Goal: Use online tool/utility: Utilize a website feature to perform a specific function

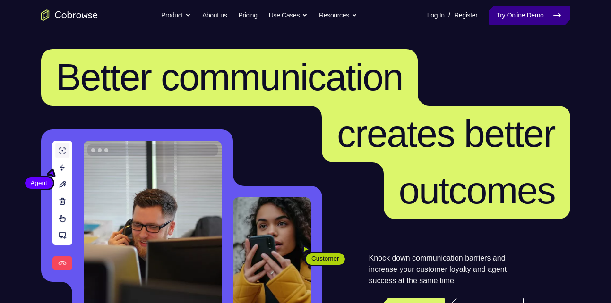
click at [531, 17] on link "Try Online Demo" at bounding box center [529, 15] width 81 height 19
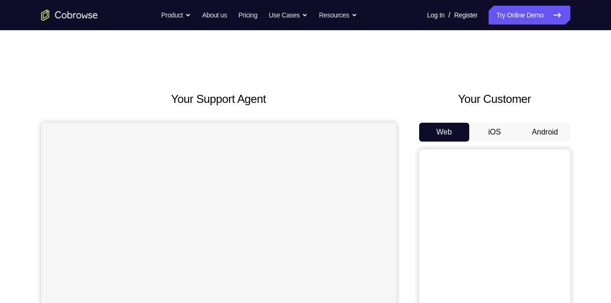
click at [546, 131] on button "Android" at bounding box center [545, 132] width 51 height 19
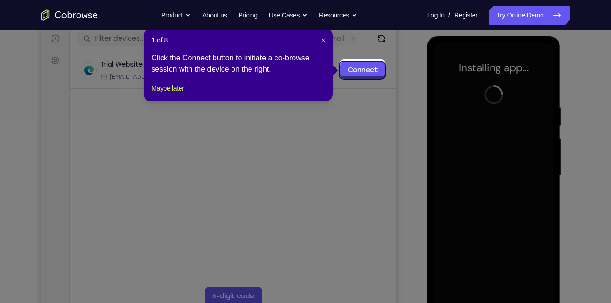
scroll to position [123, 0]
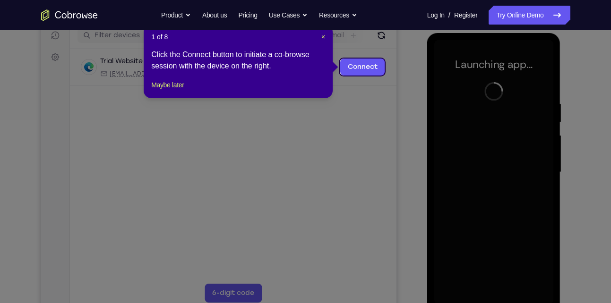
click at [320, 36] on header "1 of 8 ×" at bounding box center [238, 36] width 174 height 9
click at [323, 35] on span "×" at bounding box center [323, 37] width 4 height 8
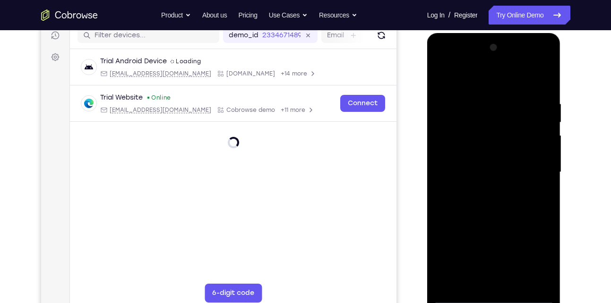
click at [493, 297] on div at bounding box center [493, 172] width 119 height 265
click at [530, 249] on div at bounding box center [493, 172] width 119 height 265
click at [503, 82] on div at bounding box center [493, 172] width 119 height 265
click at [530, 171] on div at bounding box center [493, 172] width 119 height 265
click at [482, 189] on div at bounding box center [493, 172] width 119 height 265
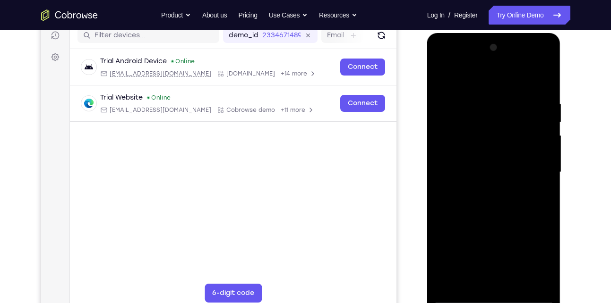
click at [489, 217] on div at bounding box center [493, 172] width 119 height 265
click at [439, 77] on div at bounding box center [493, 172] width 119 height 265
click at [478, 162] on div at bounding box center [493, 172] width 119 height 265
click at [474, 180] on div at bounding box center [493, 172] width 119 height 265
click at [542, 155] on div at bounding box center [493, 172] width 119 height 265
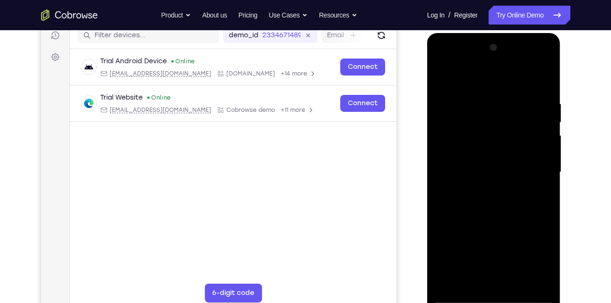
click at [513, 168] on div at bounding box center [493, 172] width 119 height 265
click at [540, 188] on div at bounding box center [493, 172] width 119 height 265
click at [497, 200] on div at bounding box center [493, 172] width 119 height 265
click at [498, 220] on div at bounding box center [493, 172] width 119 height 265
click at [490, 213] on div at bounding box center [493, 172] width 119 height 265
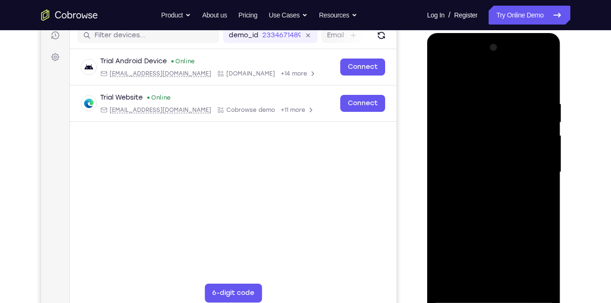
click at [459, 296] on div at bounding box center [493, 172] width 119 height 265
click at [541, 186] on div at bounding box center [493, 172] width 119 height 265
click at [499, 185] on div at bounding box center [493, 172] width 119 height 265
click at [470, 215] on div at bounding box center [493, 172] width 119 height 265
click at [460, 298] on div at bounding box center [493, 172] width 119 height 265
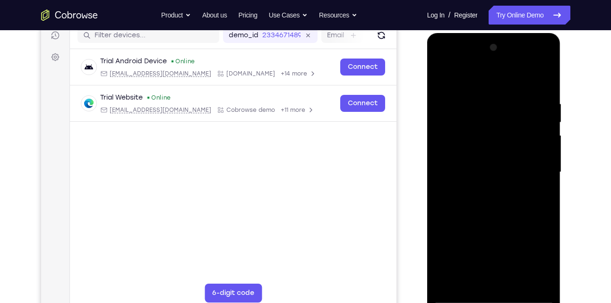
click at [511, 184] on div at bounding box center [493, 172] width 119 height 265
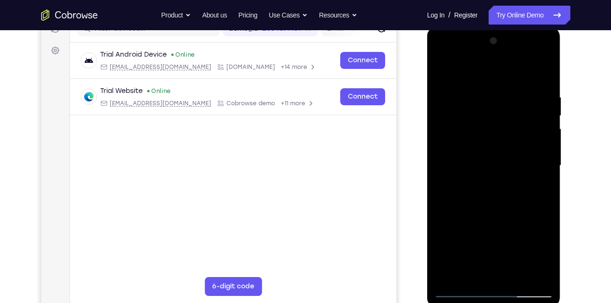
scroll to position [130, 0]
click at [520, 162] on div at bounding box center [493, 165] width 119 height 265
click at [502, 192] on div at bounding box center [493, 165] width 119 height 265
click at [492, 213] on div at bounding box center [493, 165] width 119 height 265
click at [476, 121] on div at bounding box center [493, 165] width 119 height 265
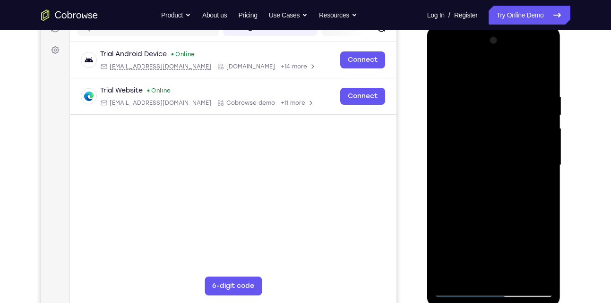
click at [495, 275] on div at bounding box center [493, 165] width 119 height 265
click at [470, 129] on div at bounding box center [493, 165] width 119 height 265
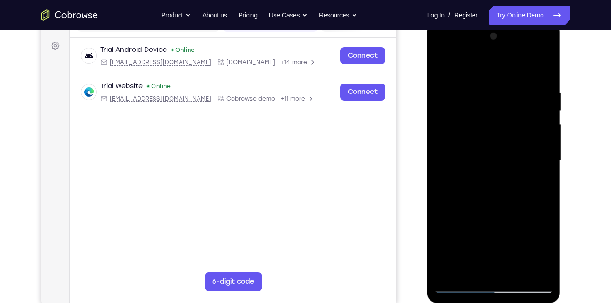
scroll to position [134, 0]
click at [492, 121] on div at bounding box center [493, 162] width 119 height 265
click at [521, 123] on div at bounding box center [493, 162] width 119 height 265
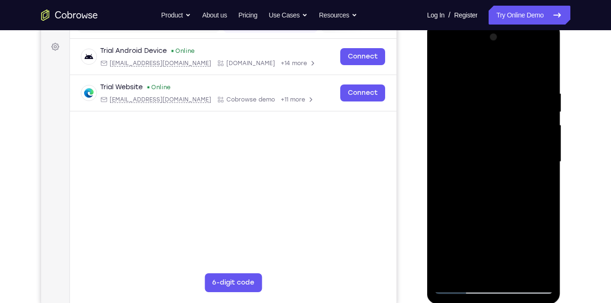
click at [483, 203] on div at bounding box center [493, 162] width 119 height 265
click at [519, 271] on div at bounding box center [493, 162] width 119 height 265
click at [490, 217] on div at bounding box center [493, 162] width 119 height 265
click at [465, 288] on div at bounding box center [493, 162] width 119 height 265
click at [536, 274] on div at bounding box center [493, 162] width 119 height 265
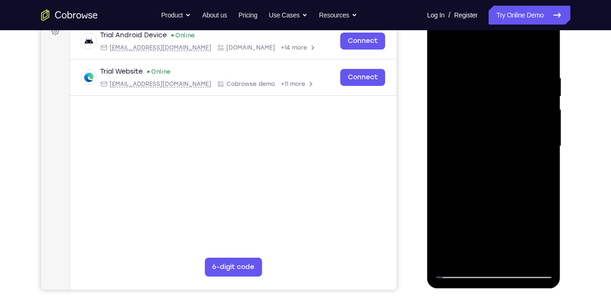
scroll to position [150, 0]
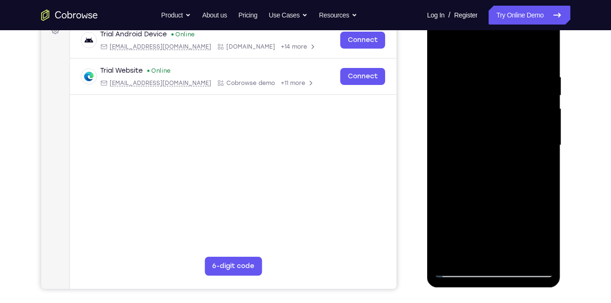
drag, startPoint x: 479, startPoint y: 191, endPoint x: 472, endPoint y: 118, distance: 73.1
click at [472, 118] on div at bounding box center [493, 145] width 119 height 265
click at [451, 258] on div at bounding box center [493, 145] width 119 height 265
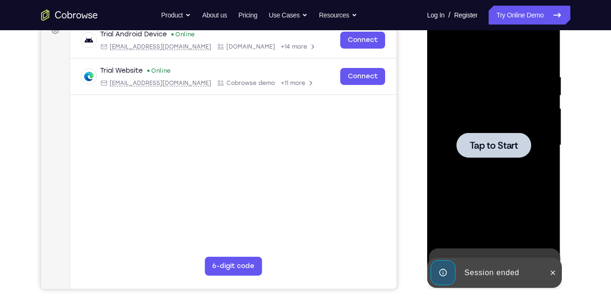
click at [492, 150] on span "Tap to Start" at bounding box center [494, 145] width 48 height 9
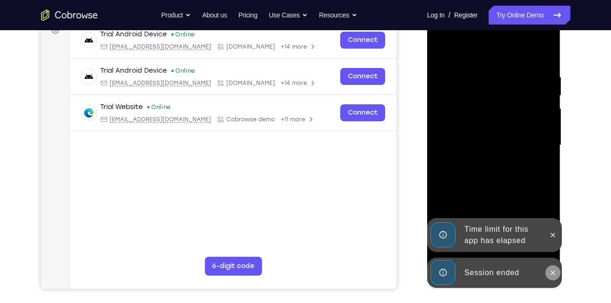
click at [557, 268] on button at bounding box center [552, 273] width 15 height 15
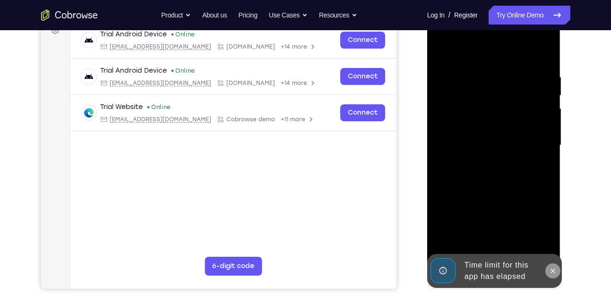
click at [554, 232] on div at bounding box center [494, 147] width 134 height 282
click at [553, 267] on icon at bounding box center [553, 271] width 8 height 8
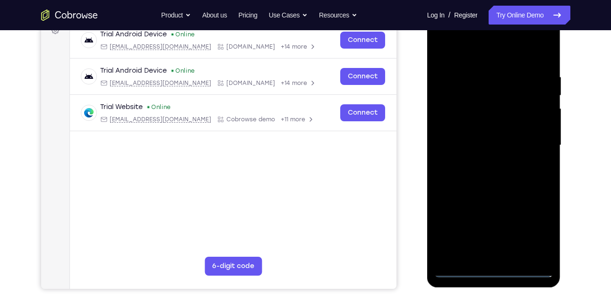
click at [495, 269] on div at bounding box center [493, 145] width 119 height 265
click at [533, 231] on div at bounding box center [493, 145] width 119 height 265
click at [485, 55] on div at bounding box center [493, 145] width 119 height 265
click at [522, 148] on div at bounding box center [493, 145] width 119 height 265
click at [530, 145] on div at bounding box center [493, 145] width 119 height 265
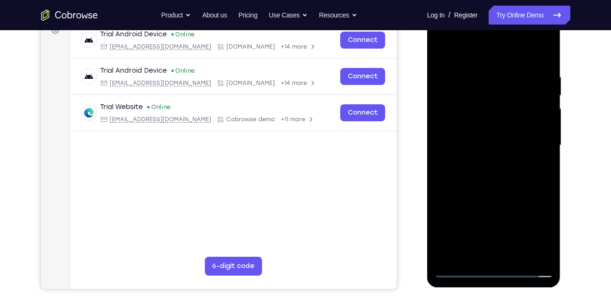
click at [506, 255] on div at bounding box center [493, 145] width 119 height 265
click at [502, 134] on div at bounding box center [493, 145] width 119 height 265
click at [470, 124] on div at bounding box center [493, 145] width 119 height 265
click at [537, 125] on div at bounding box center [493, 145] width 119 height 265
click at [499, 145] on div at bounding box center [493, 145] width 119 height 265
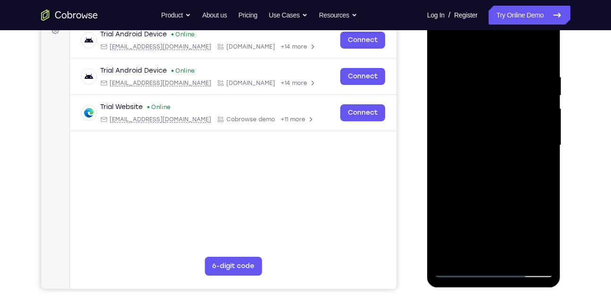
click at [538, 155] on div at bounding box center [493, 145] width 119 height 265
click at [495, 167] on div at bounding box center [493, 145] width 119 height 265
click at [542, 158] on div at bounding box center [493, 145] width 119 height 265
click at [504, 143] on div at bounding box center [493, 145] width 119 height 265
click at [507, 170] on div at bounding box center [493, 145] width 119 height 265
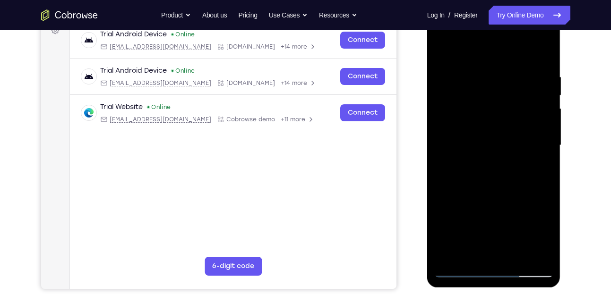
click at [511, 158] on div at bounding box center [493, 145] width 119 height 265
click at [503, 144] on div at bounding box center [493, 145] width 119 height 265
click at [503, 169] on div at bounding box center [493, 145] width 119 height 265
click at [501, 155] on div at bounding box center [493, 145] width 119 height 265
click at [494, 142] on div at bounding box center [493, 145] width 119 height 265
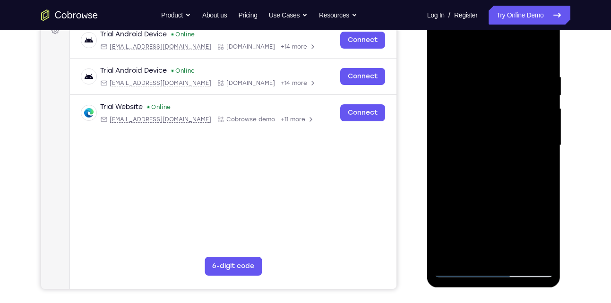
click at [500, 171] on div at bounding box center [493, 145] width 119 height 265
click at [500, 174] on div at bounding box center [493, 145] width 119 height 265
click at [476, 170] on div at bounding box center [493, 145] width 119 height 265
click at [501, 154] on div at bounding box center [493, 145] width 119 height 265
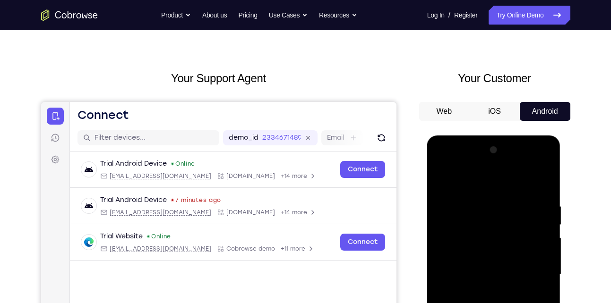
scroll to position [20, 0]
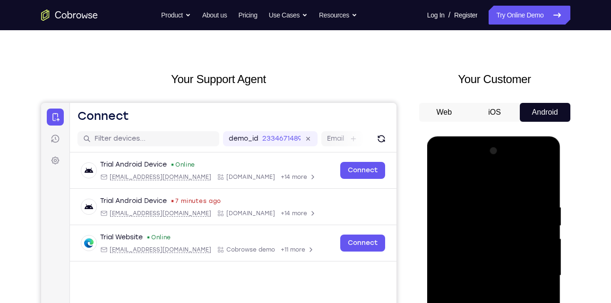
click at [537, 115] on button "Android" at bounding box center [545, 112] width 51 height 19
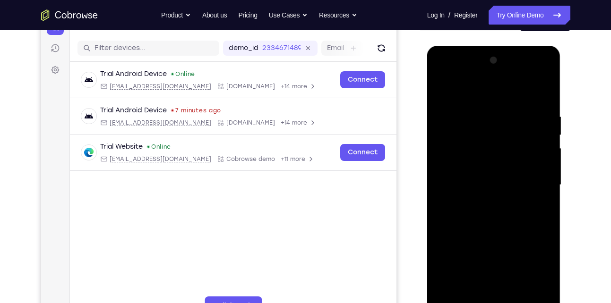
scroll to position [111, 0]
click at [504, 183] on div at bounding box center [493, 184] width 119 height 265
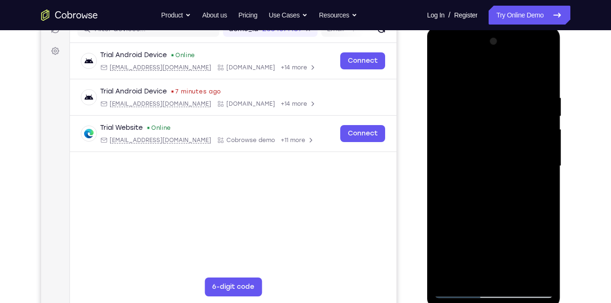
scroll to position [129, 0]
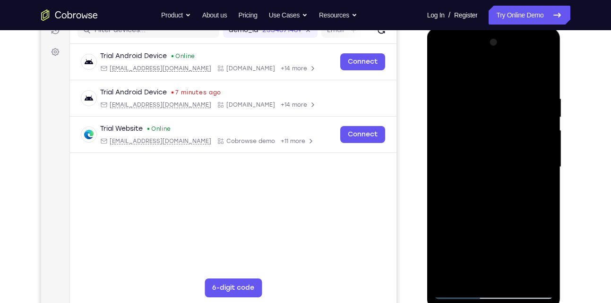
click at [497, 193] on div at bounding box center [493, 167] width 119 height 265
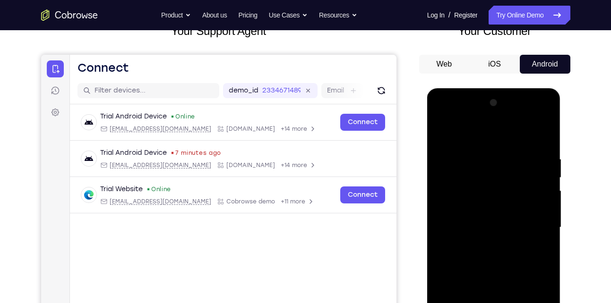
scroll to position [62, 0]
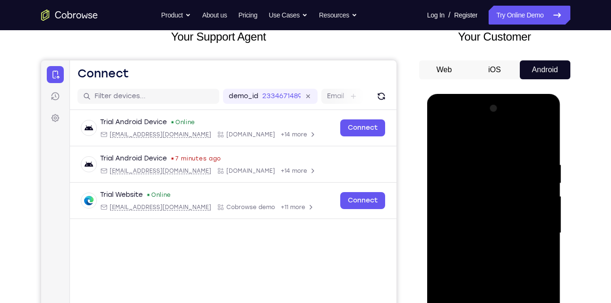
click at [490, 67] on button "iOS" at bounding box center [494, 69] width 51 height 19
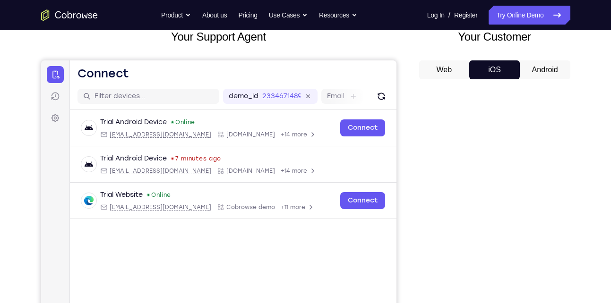
click at [454, 68] on button "Web" at bounding box center [444, 69] width 51 height 19
click at [534, 67] on button "Android" at bounding box center [545, 69] width 51 height 19
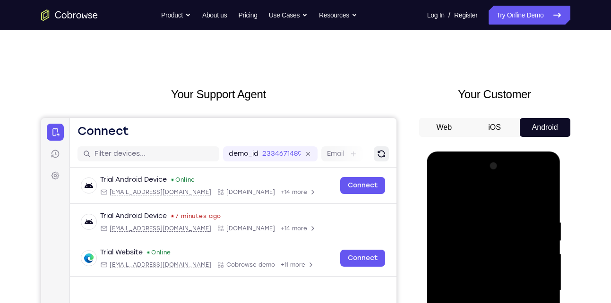
scroll to position [0, 0]
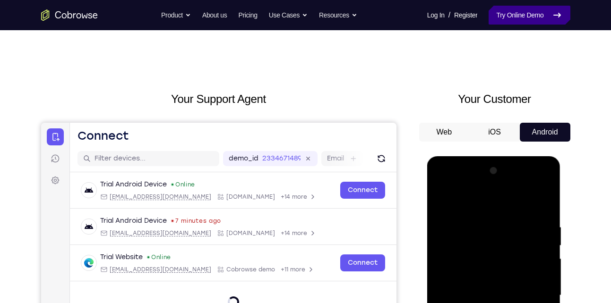
click at [560, 16] on icon at bounding box center [556, 14] width 11 height 11
